Goal: Task Accomplishment & Management: Manage account settings

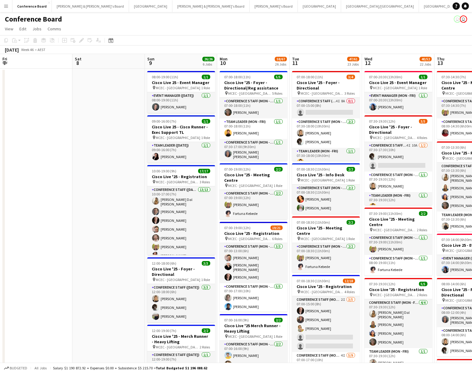
scroll to position [0, 217]
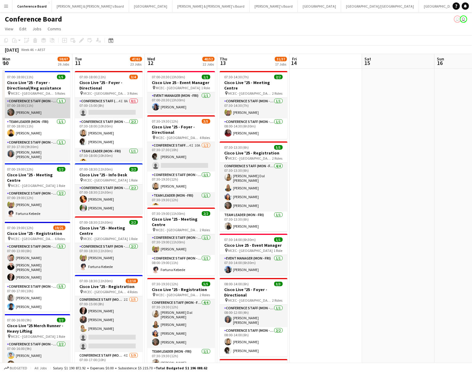
click at [8, 106] on app-card-role "Conference Staff (Mon - Fri) [DATE] 07:00-18:00 (11h) [PERSON_NAME]" at bounding box center [36, 108] width 68 height 21
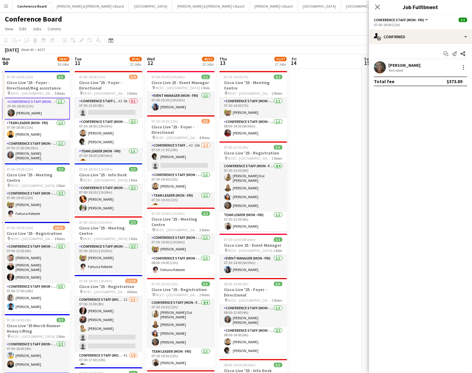
click at [8, 107] on app-card-role "Conference Staff (Mon - Fri) [DATE] 07:00-18:00 (11h) [PERSON_NAME]" at bounding box center [36, 109] width 68 height 22
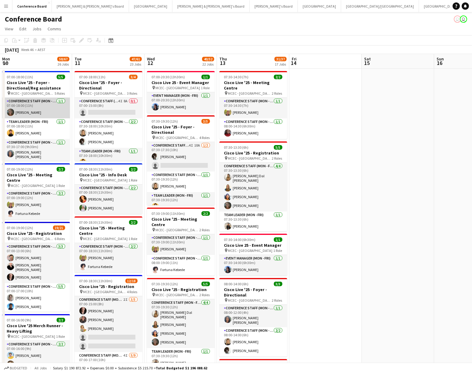
click at [8, 107] on app-card-role "Conference Staff (Mon - Fri) [DATE] 07:00-18:00 (11h) [PERSON_NAME]" at bounding box center [36, 108] width 68 height 21
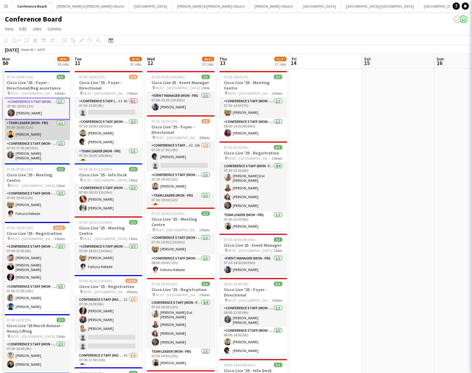
scroll to position [0, 218]
click at [13, 135] on app-user-avatar at bounding box center [10, 133] width 7 height 7
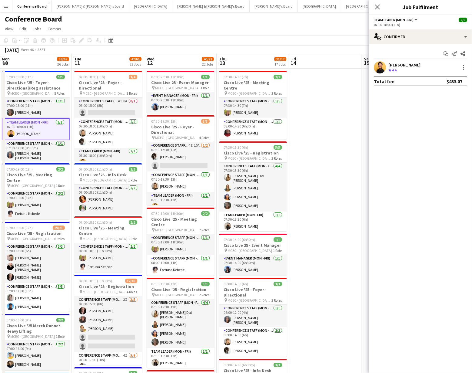
click at [13, 135] on app-user-avatar at bounding box center [10, 133] width 7 height 7
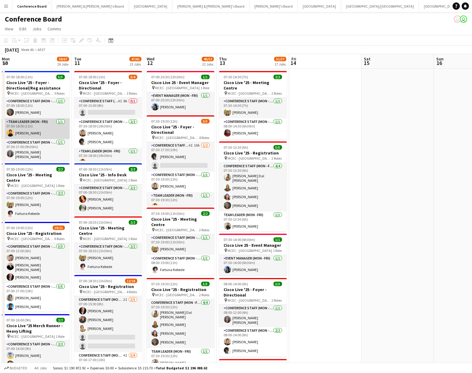
click at [13, 135] on app-card-role "Team Leader (Mon - Fri) [DATE] 07:00-18:00 (11h) [PERSON_NAME]" at bounding box center [36, 128] width 68 height 21
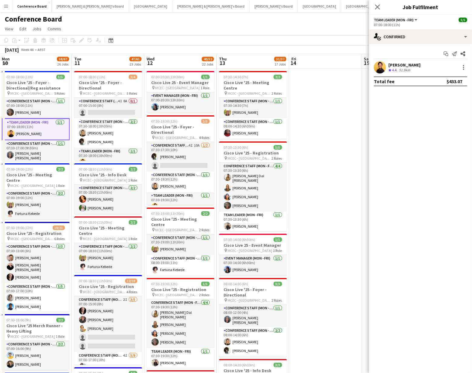
click at [13, 135] on app-user-avatar at bounding box center [10, 133] width 7 height 7
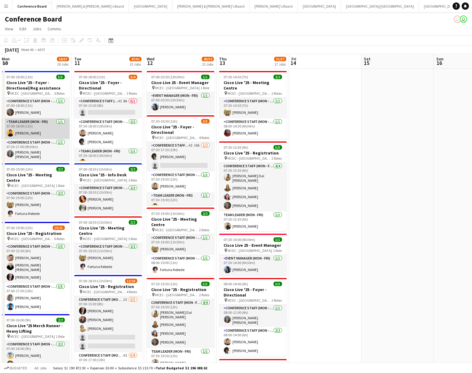
drag, startPoint x: 14, startPoint y: 134, endPoint x: 12, endPoint y: 138, distance: 4.6
click at [14, 134] on app-card-role "Team Leader (Mon - Fri) [DATE] 07:00-18:00 (11h) [PERSON_NAME]" at bounding box center [36, 128] width 68 height 21
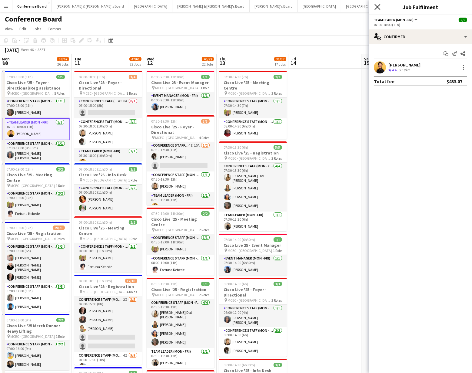
click at [376, 8] on icon "Close pop-in" at bounding box center [378, 7] width 6 height 6
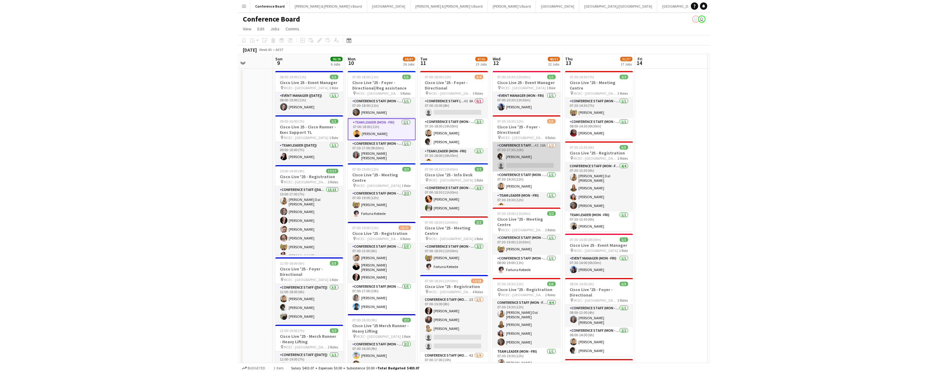
scroll to position [0, 182]
